Goal: Information Seeking & Learning: Learn about a topic

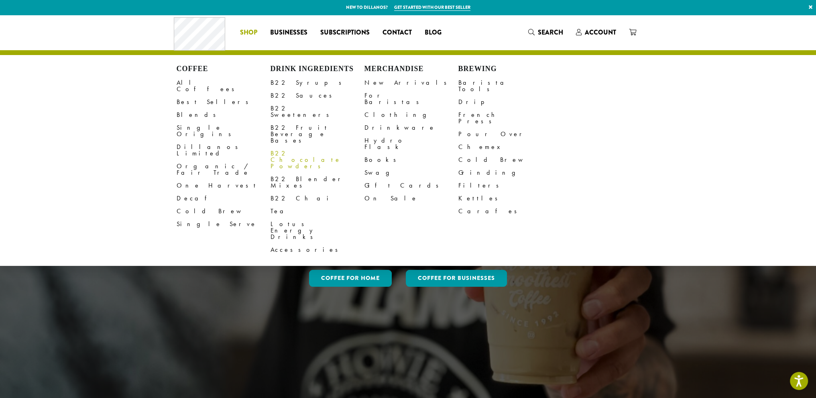
click at [303, 147] on link "B22 Chocolate Powders" at bounding box center [317, 160] width 94 height 26
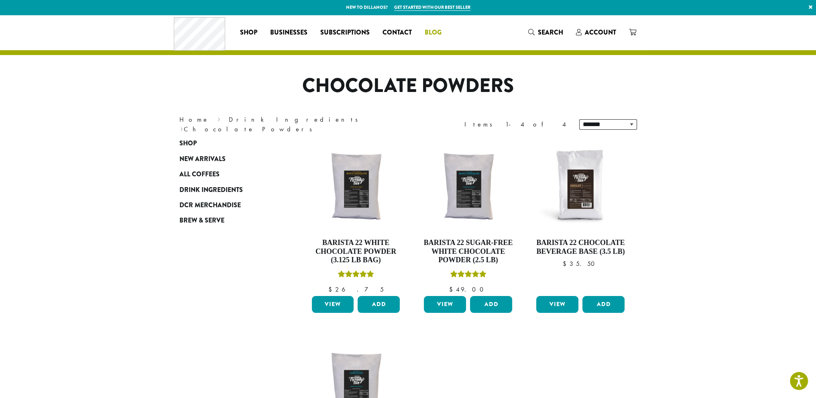
click at [436, 30] on span "Blog" at bounding box center [432, 33] width 17 height 10
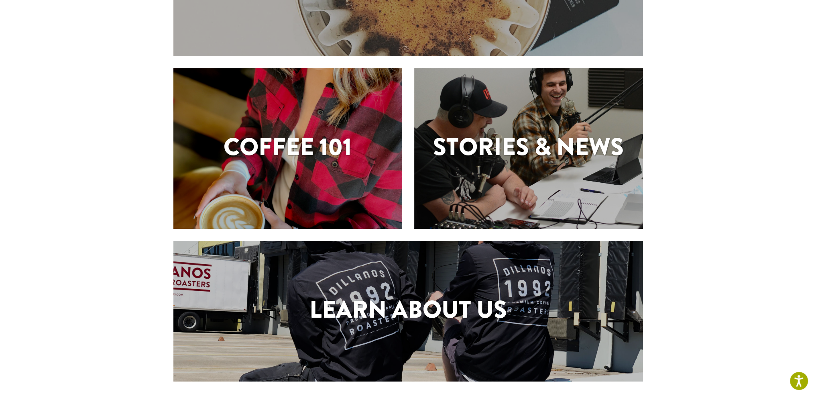
scroll to position [263, 0]
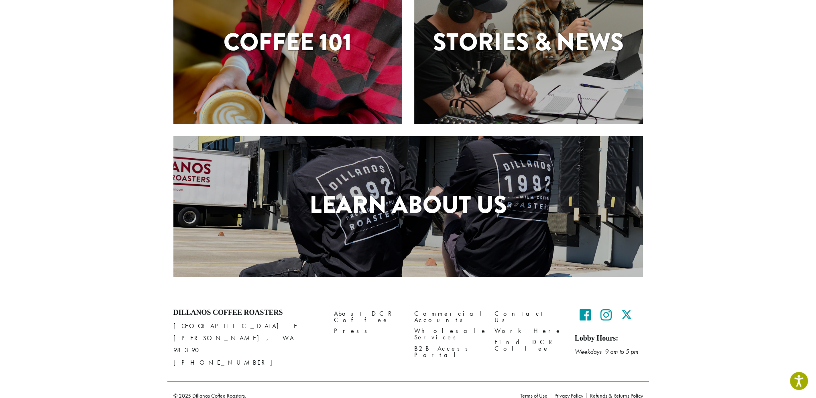
click at [369, 209] on h1 "Learn About Us" at bounding box center [407, 205] width 469 height 36
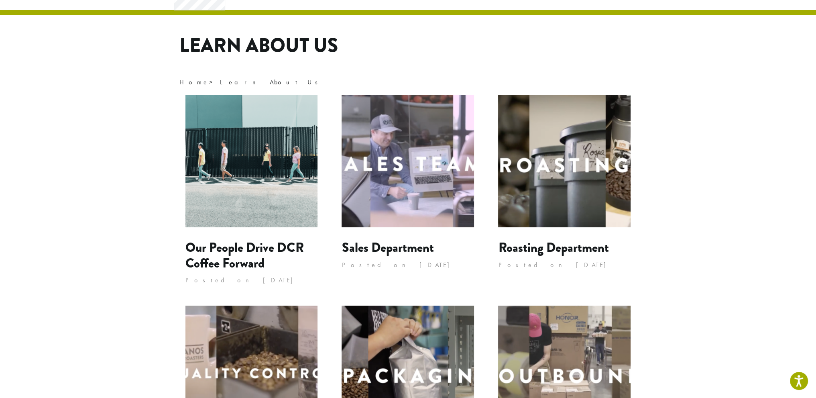
scroll to position [40, 0]
click at [544, 158] on img at bounding box center [564, 161] width 132 height 132
